Goal: Transaction & Acquisition: Purchase product/service

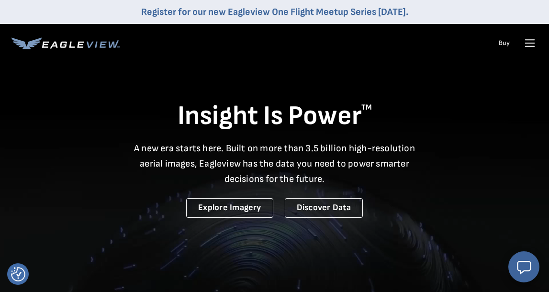
click at [337, 63] on video at bounding box center [274, 190] width 549 height 380
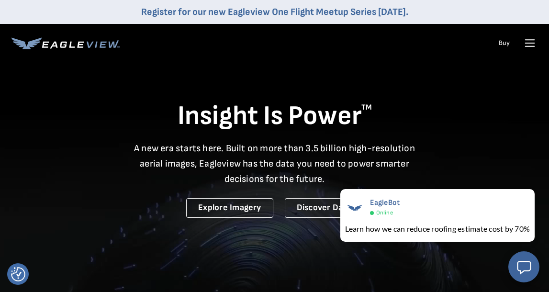
click at [531, 43] on icon at bounding box center [530, 43] width 9 height 0
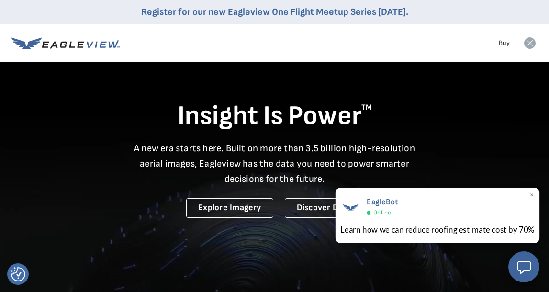
click at [531, 196] on span "×" at bounding box center [532, 196] width 5 height 10
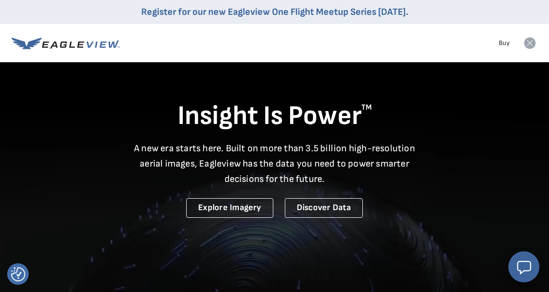
click at [68, 46] on icon at bounding box center [65, 43] width 108 height 12
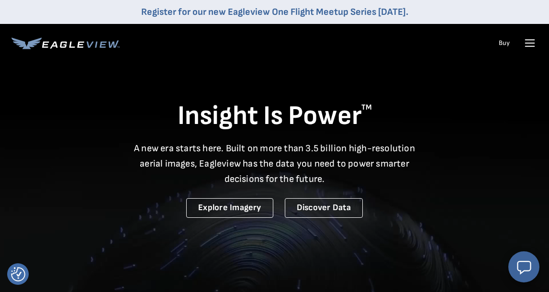
click at [525, 46] on icon at bounding box center [530, 42] width 15 height 15
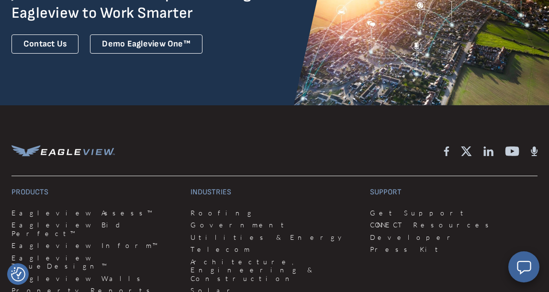
scroll to position [2422, 0]
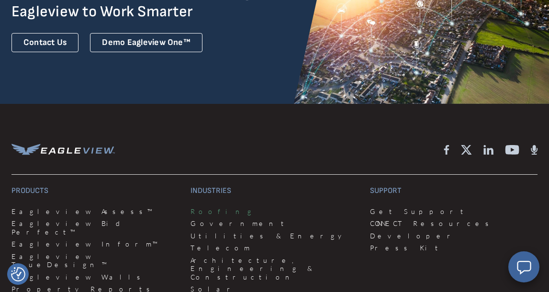
click at [203, 207] on link "Roofing" at bounding box center [275, 211] width 168 height 9
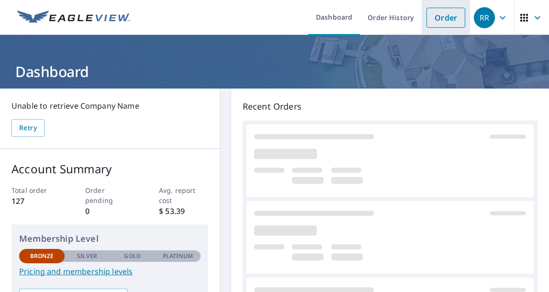
click at [440, 22] on link "Order" at bounding box center [446, 18] width 39 height 20
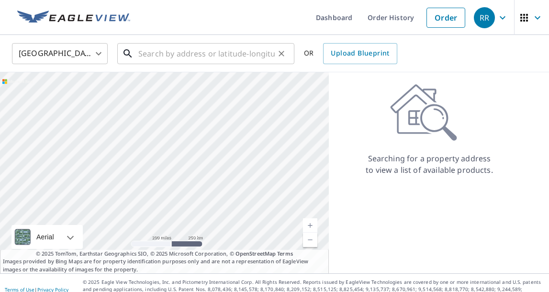
click at [147, 53] on input "text" at bounding box center [206, 53] width 137 height 27
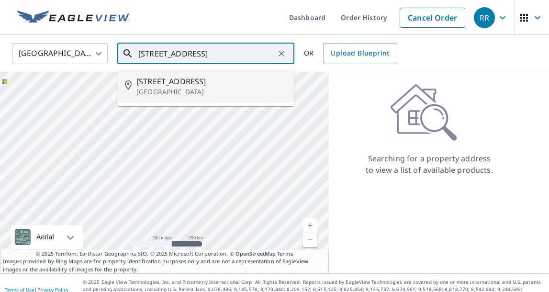
click at [178, 85] on span "[STREET_ADDRESS]" at bounding box center [212, 81] width 150 height 11
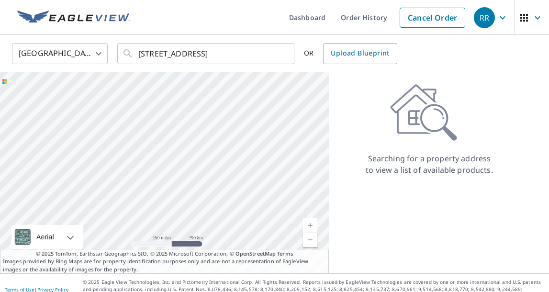
type input "[STREET_ADDRESS][PERSON_NAME]"
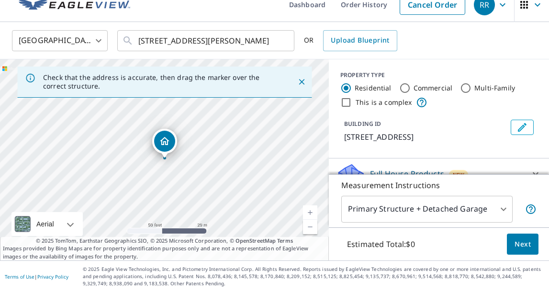
scroll to position [13, 0]
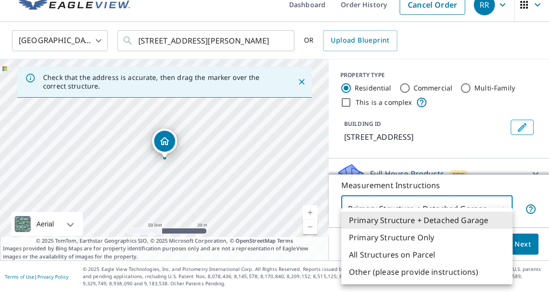
click at [505, 209] on body "RR RR Dashboard Order History Cancel Order RR [GEOGRAPHIC_DATA] [GEOGRAPHIC_DAT…" at bounding box center [274, 146] width 549 height 292
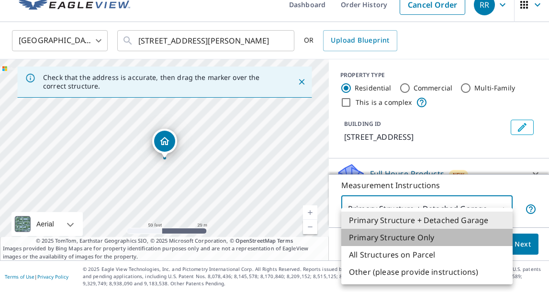
click at [410, 237] on li "Primary Structure Only" at bounding box center [426, 237] width 171 height 17
type input "2"
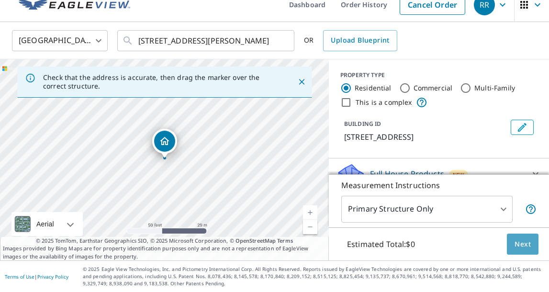
click at [530, 241] on span "Next" at bounding box center [523, 245] width 16 height 12
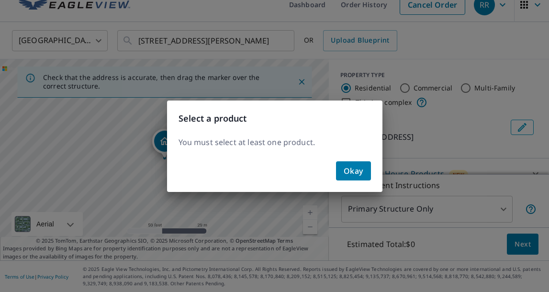
click at [361, 172] on span "Okay" at bounding box center [354, 170] width 20 height 13
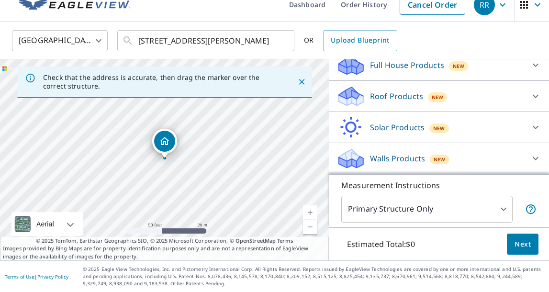
scroll to position [109, 0]
click at [441, 95] on span "New" at bounding box center [437, 97] width 11 height 8
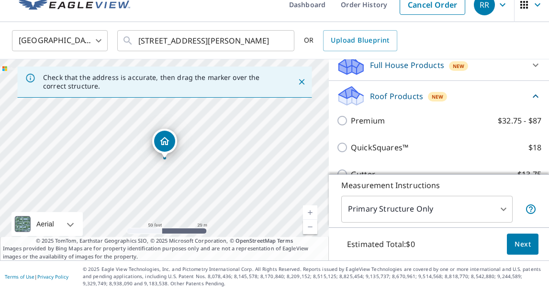
scroll to position [108, 0]
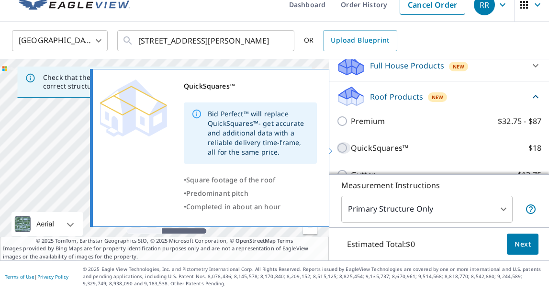
click at [344, 148] on input "QuickSquares™ $18" at bounding box center [344, 147] width 14 height 11
checkbox input "true"
type input "1"
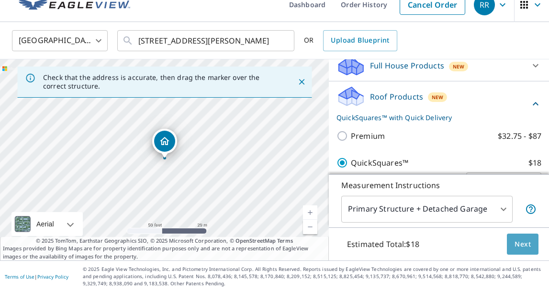
click at [524, 241] on span "Next" at bounding box center [523, 245] width 16 height 12
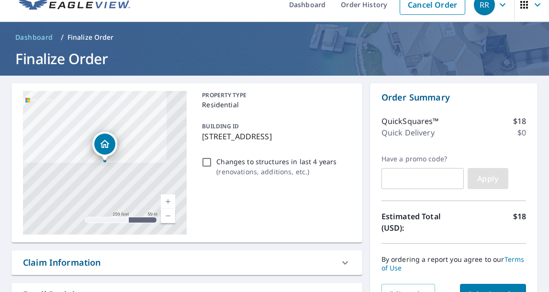
click at [489, 178] on span "Apply" at bounding box center [488, 178] width 25 height 11
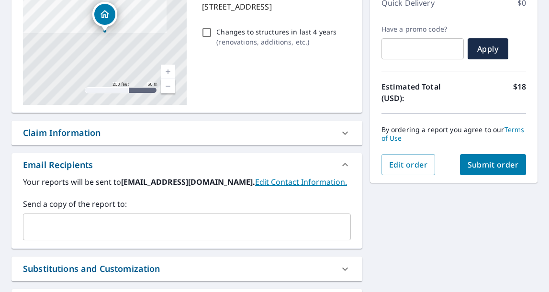
scroll to position [147, 0]
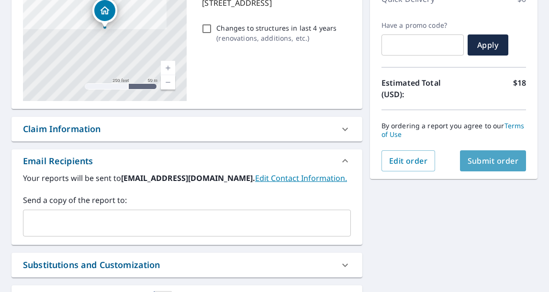
click at [485, 161] on span "Submit order" at bounding box center [493, 161] width 51 height 11
